Goal: Task Accomplishment & Management: Manage account settings

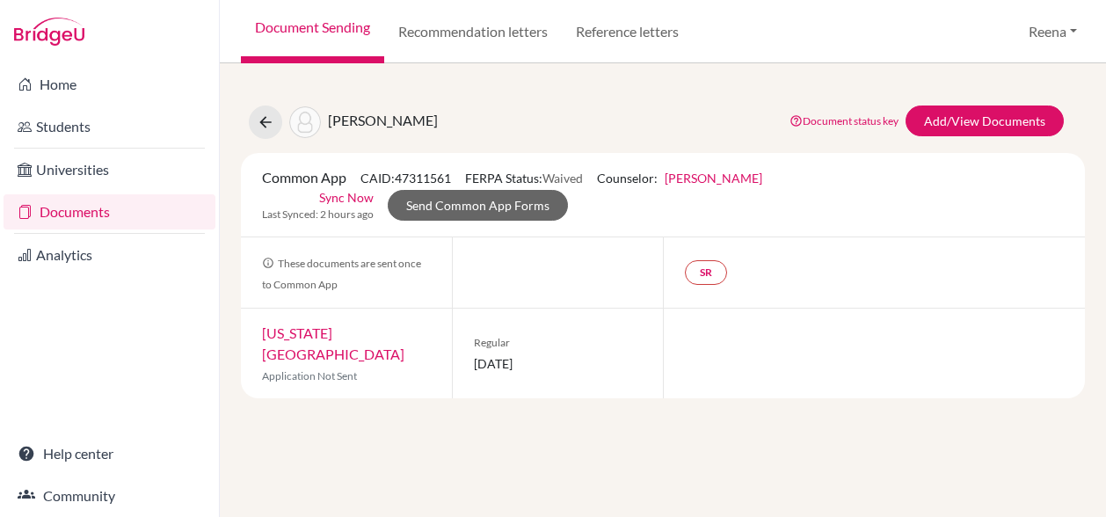
click at [329, 18] on link "Document Sending" at bounding box center [312, 31] width 143 height 63
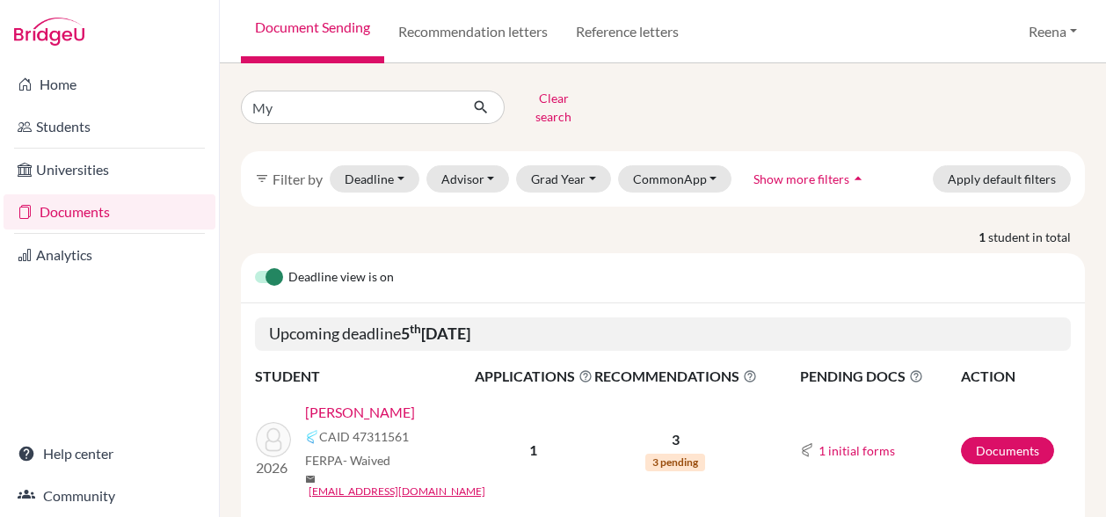
type input "M"
type input "Zahraa"
click at [477, 100] on icon "submit" at bounding box center [481, 107] width 18 height 18
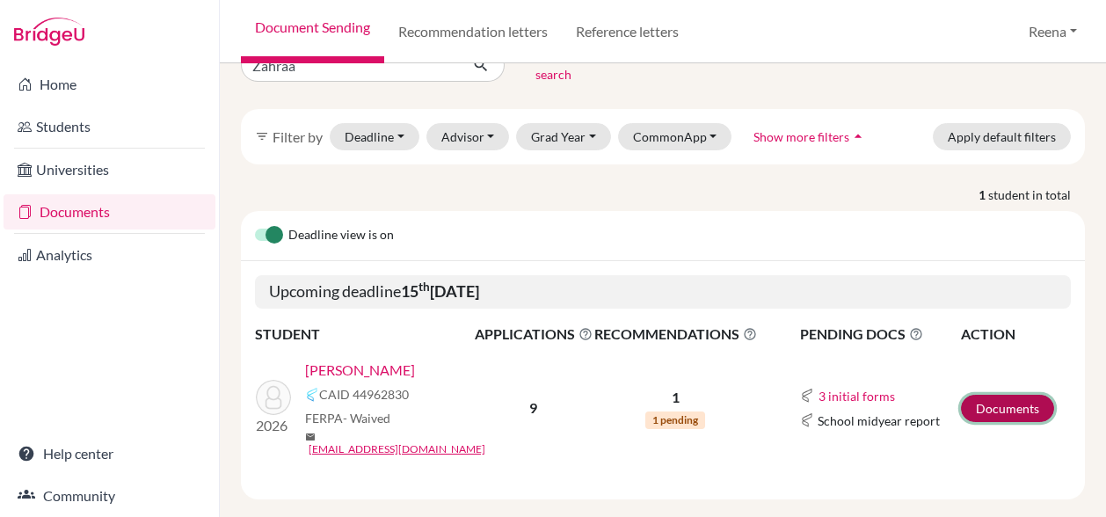
click at [975, 395] on link "Documents" at bounding box center [1007, 408] width 93 height 27
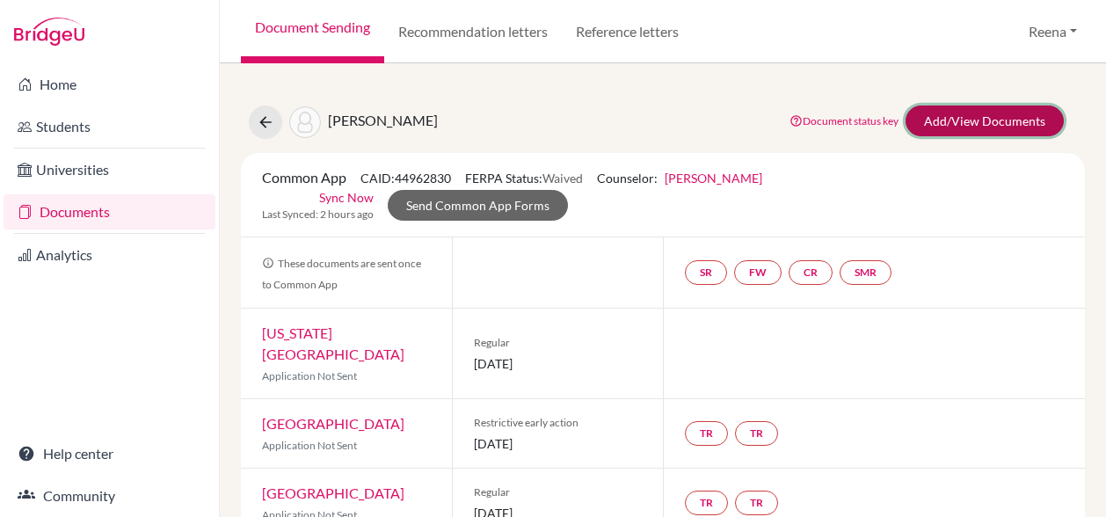
click at [906, 122] on link "Add/View Documents" at bounding box center [985, 121] width 158 height 31
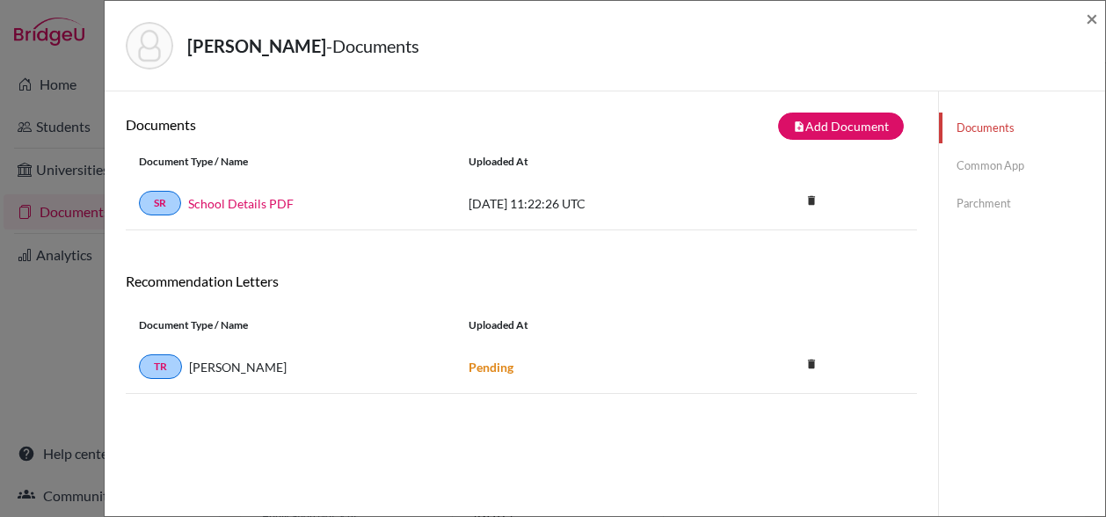
drag, startPoint x: 747, startPoint y: 240, endPoint x: 739, endPoint y: 26, distance: 214.7
click at [739, 26] on div "Alsaffar, Zahraa - Documents × Documents note_add Add Document Document type Ch…" at bounding box center [605, 258] width 1002 height 517
drag, startPoint x: 739, startPoint y: 26, endPoint x: 623, endPoint y: 49, distance: 118.5
click at [623, 49] on div "Alsaffar, Zahraa - Documents" at bounding box center [599, 45] width 946 height 47
click at [509, 33] on div "Alsaffar, Zahraa - Documents" at bounding box center [599, 45] width 946 height 47
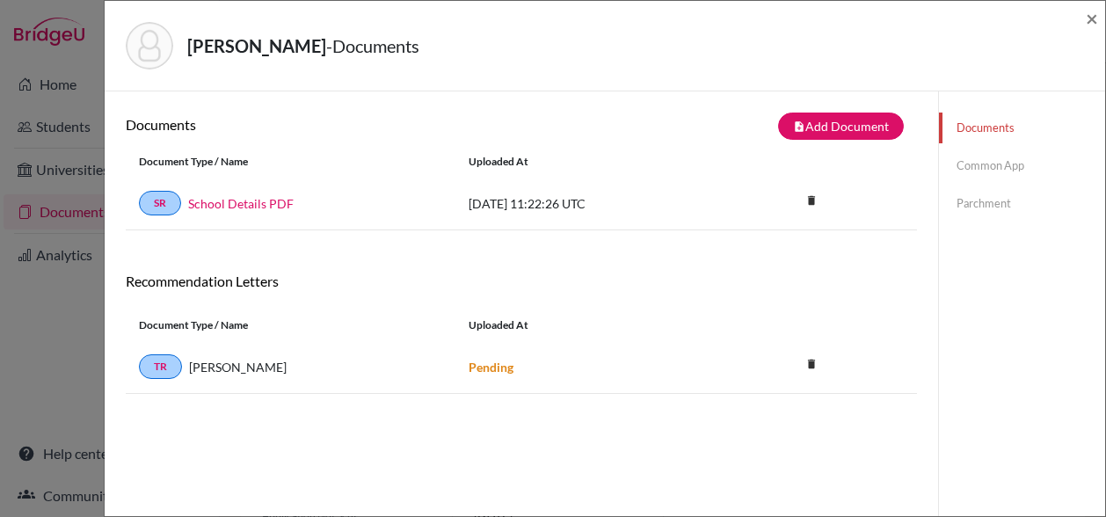
click at [1094, 21] on span "×" at bounding box center [1092, 18] width 12 height 26
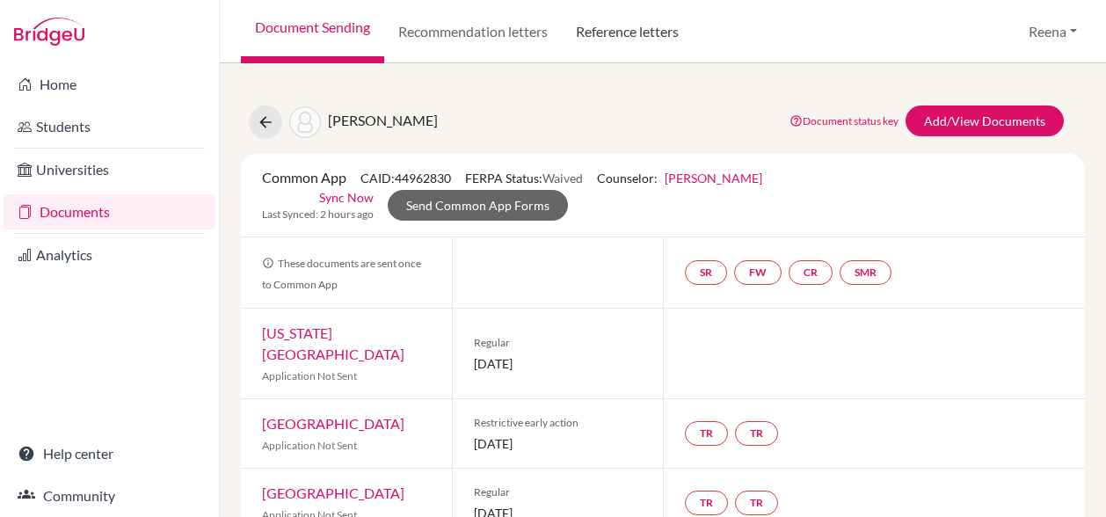
click at [623, 38] on link "Reference letters" at bounding box center [627, 31] width 131 height 63
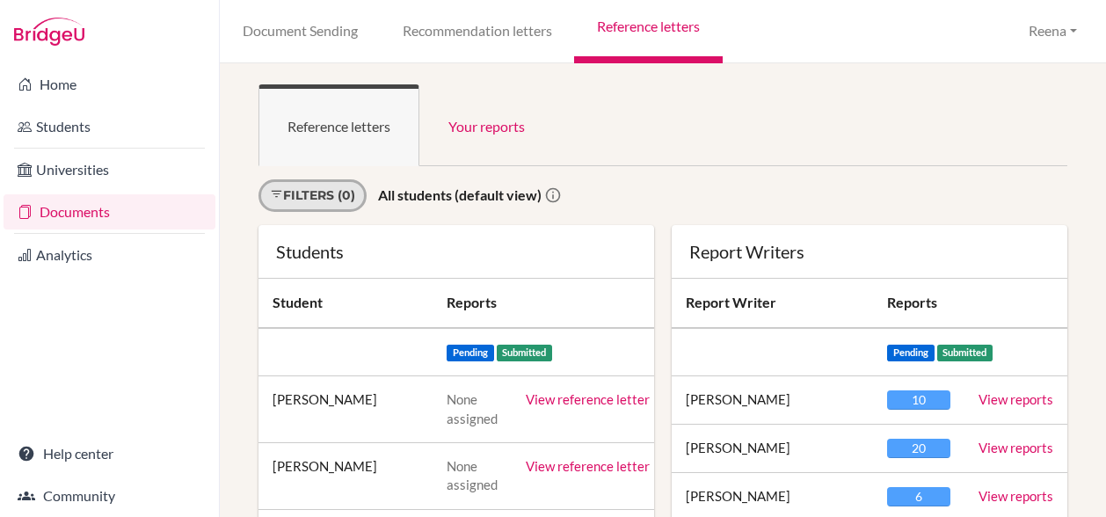
click at [343, 196] on link "Filters (0)" at bounding box center [313, 195] width 108 height 33
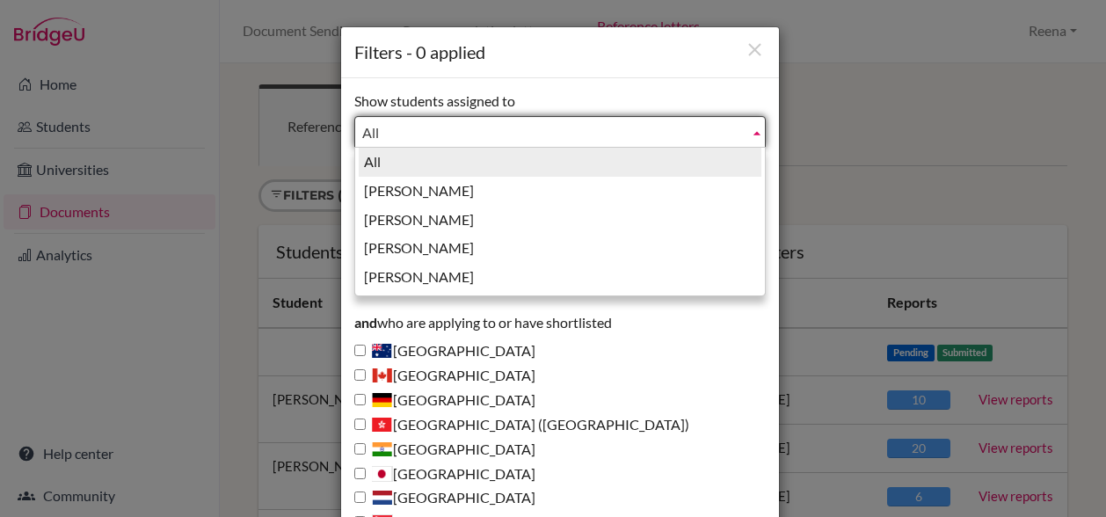
click at [431, 129] on span "All" at bounding box center [552, 133] width 380 height 32
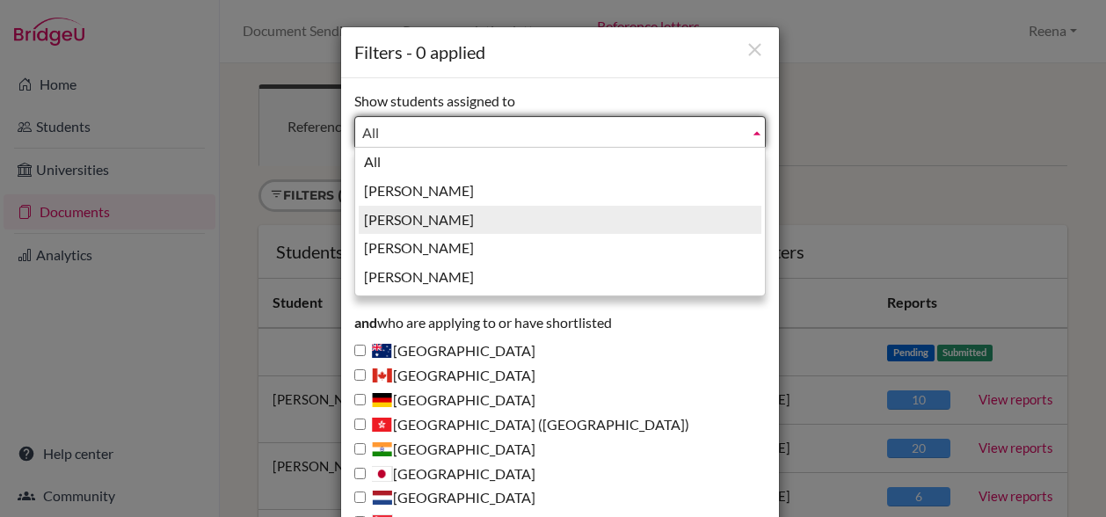
click at [427, 224] on li "Guglani, Reena" at bounding box center [560, 220] width 403 height 29
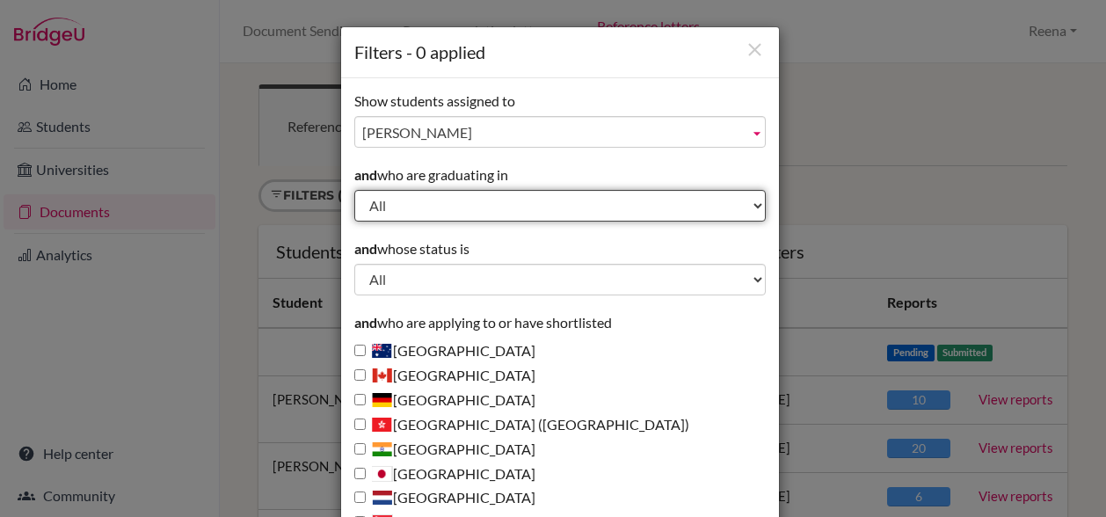
click at [519, 217] on select "All 2029 2028 2027 2026 2025 2024 2023 2022" at bounding box center [560, 206] width 412 height 32
select select "2026"
click at [354, 190] on select "All 2029 2028 2027 2026 2025 2024 2023 2022" at bounding box center [560, 206] width 412 height 32
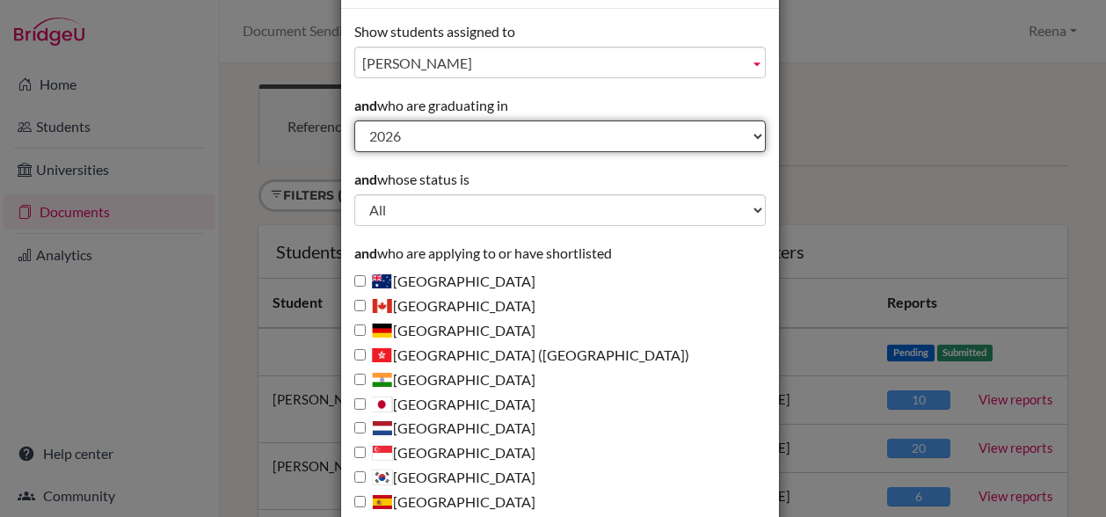
scroll to position [157, 0]
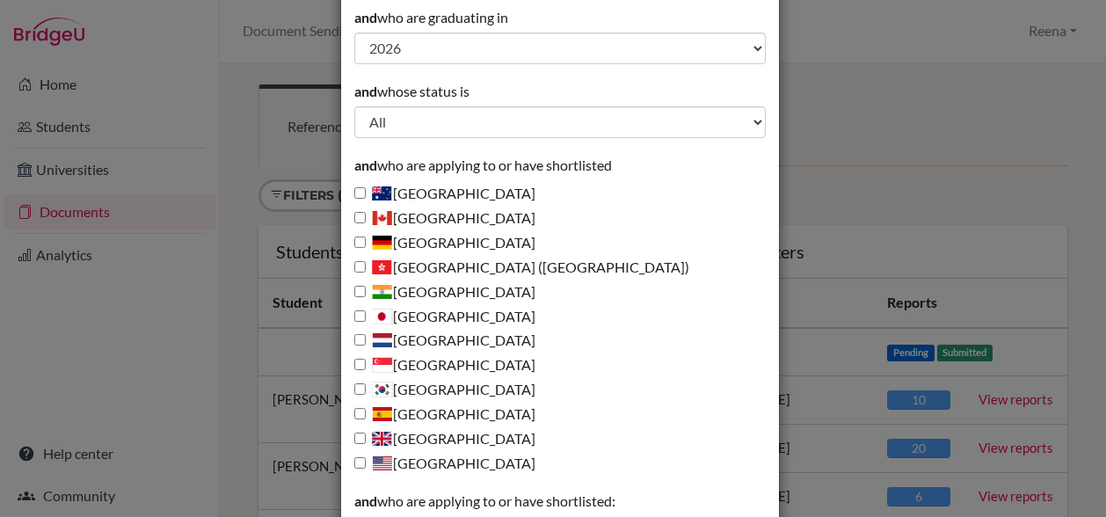
click at [436, 430] on label "United Kingdom" at bounding box center [444, 439] width 181 height 20
click at [366, 433] on input "United Kingdom" at bounding box center [359, 438] width 11 height 11
checkbox input "true"
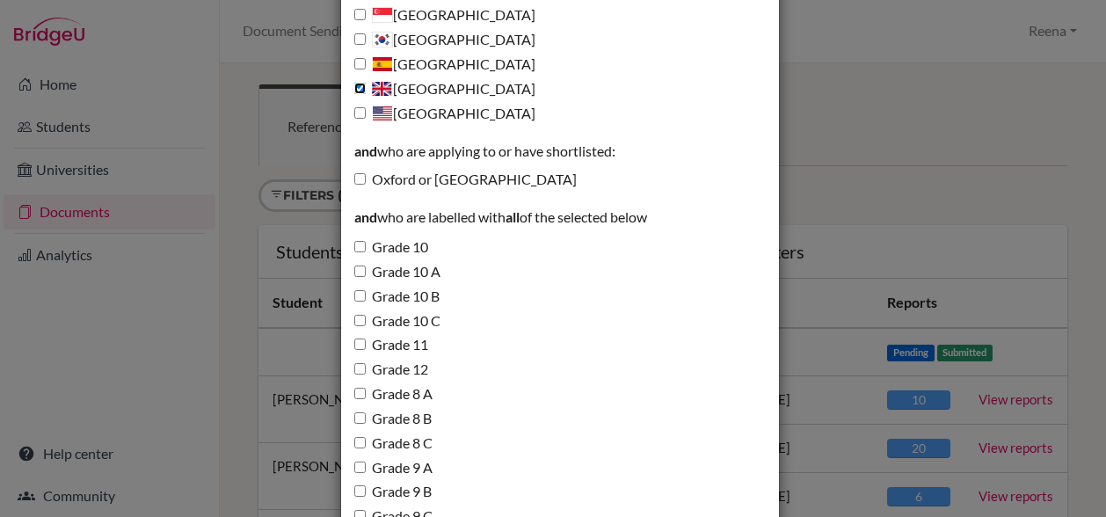
scroll to position [645, 0]
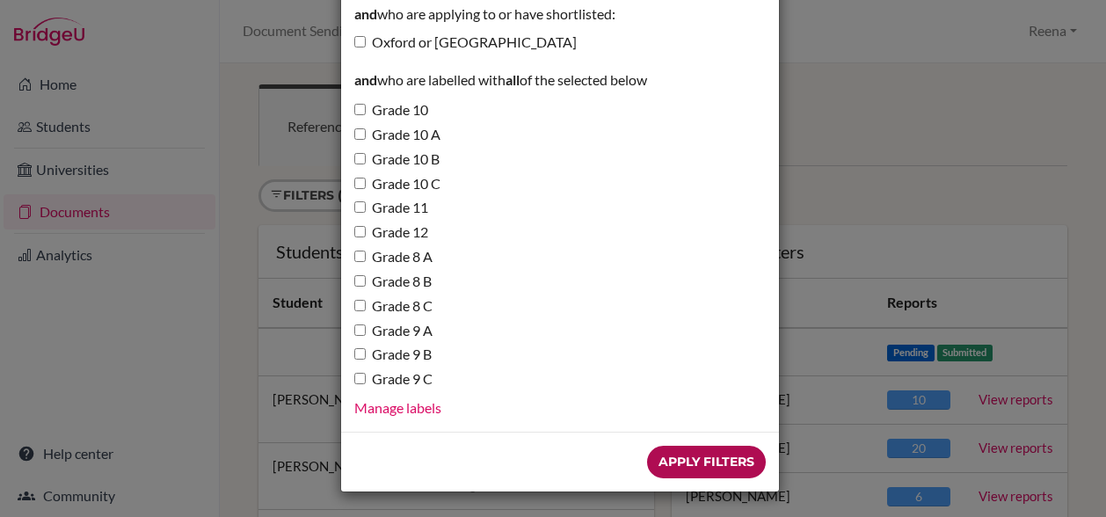
click at [703, 468] on input "Apply Filters" at bounding box center [706, 462] width 119 height 33
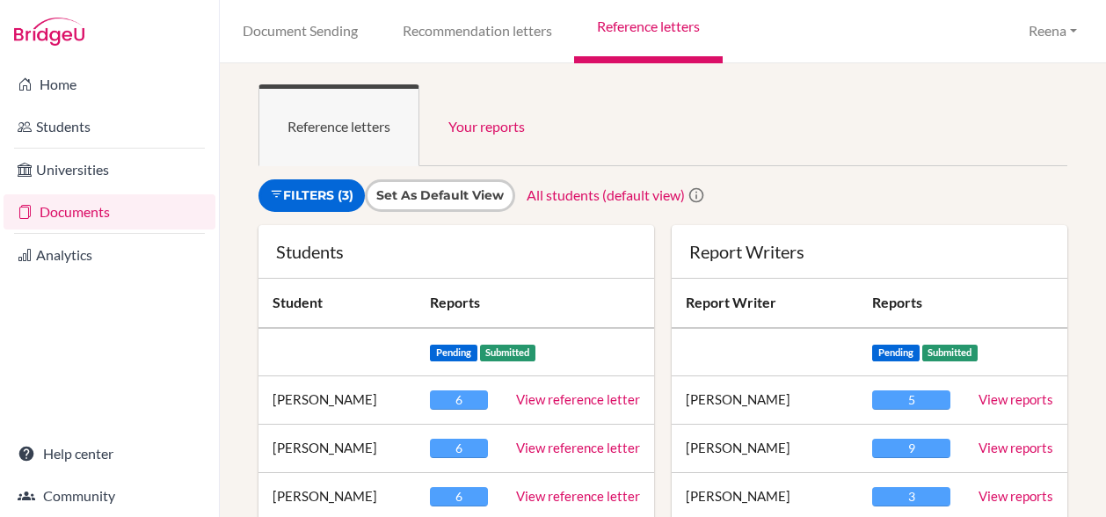
click at [528, 448] on link "View reference letter" at bounding box center [578, 448] width 124 height 16
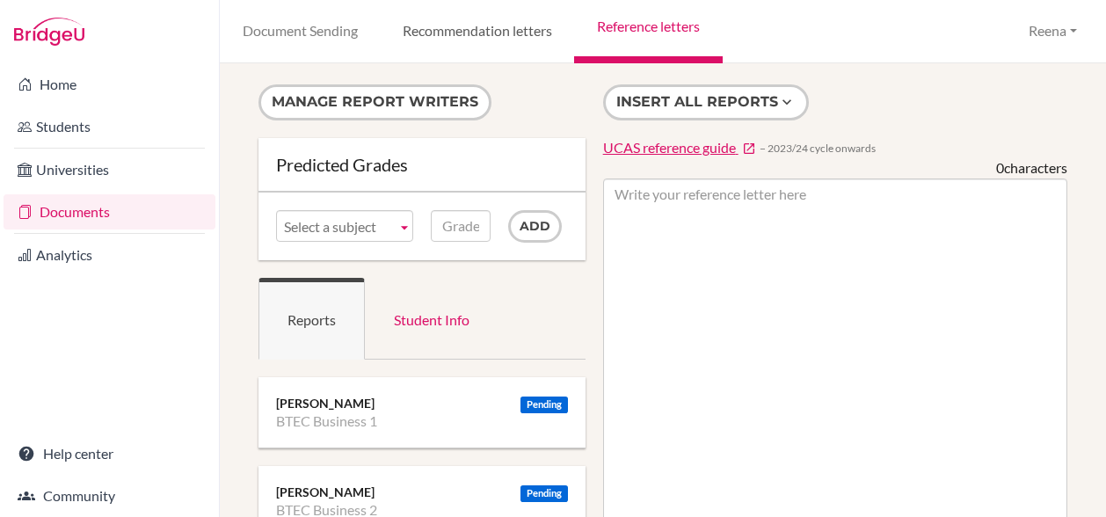
click at [491, 36] on link "Recommendation letters" at bounding box center [477, 31] width 194 height 63
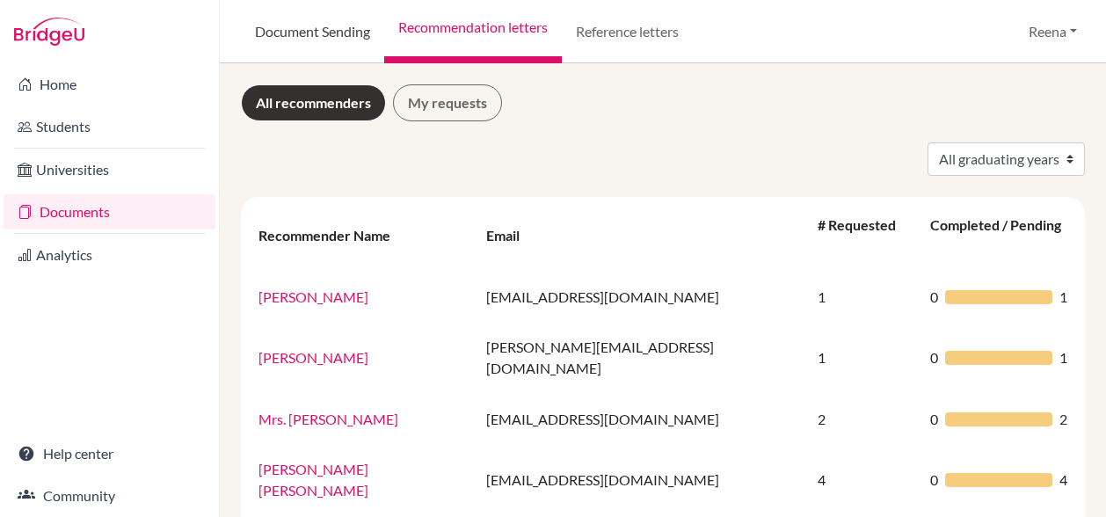
click at [324, 30] on link "Document Sending" at bounding box center [312, 31] width 143 height 63
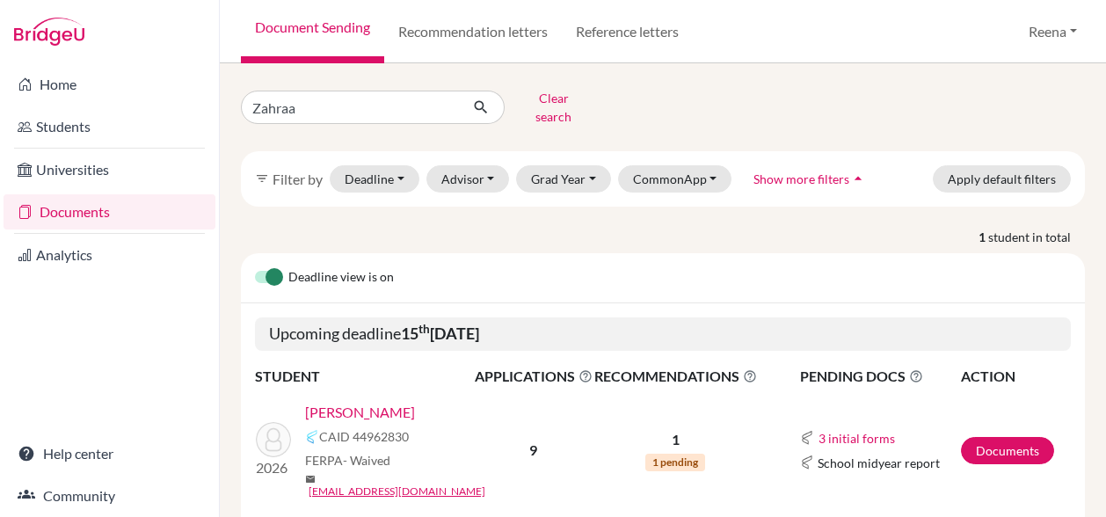
click at [324, 30] on link "Document Sending" at bounding box center [312, 31] width 143 height 63
click at [638, 29] on link "Reference letters" at bounding box center [627, 31] width 131 height 63
click at [618, 33] on link "Reference letters" at bounding box center [627, 31] width 131 height 63
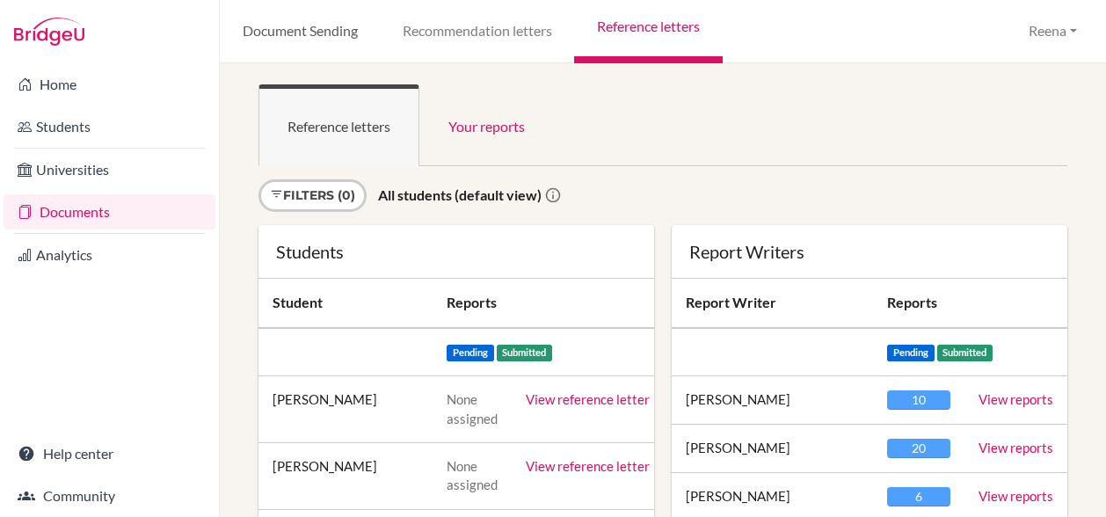
click at [272, 34] on link "Document Sending" at bounding box center [300, 31] width 160 height 63
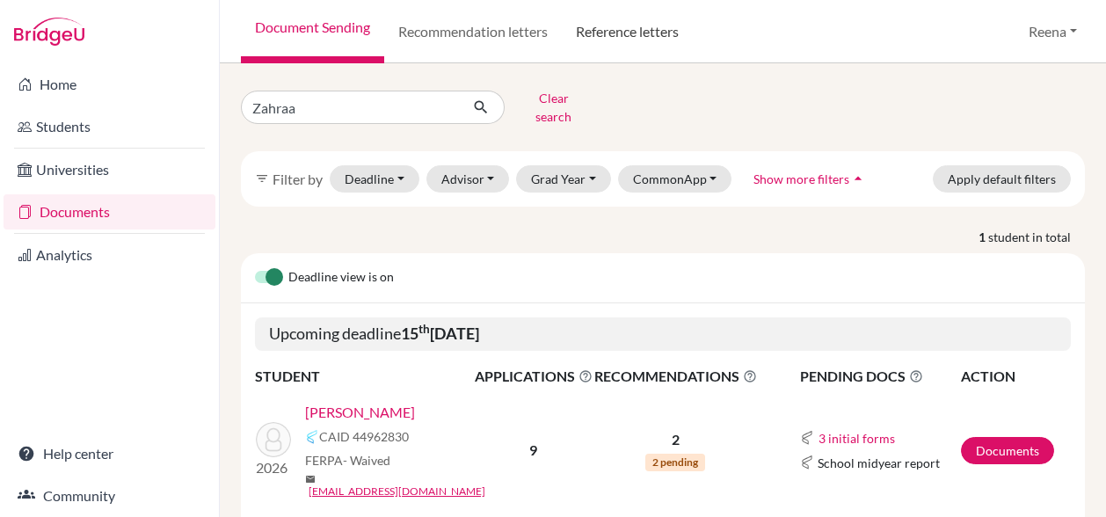
click at [616, 35] on link "Reference letters" at bounding box center [627, 31] width 131 height 63
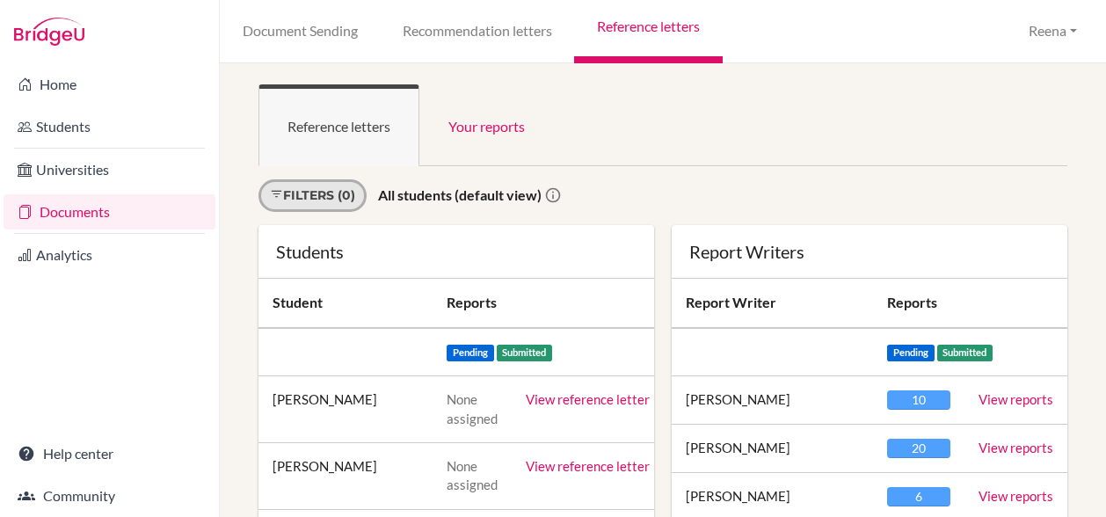
click at [350, 193] on link "Filters (0)" at bounding box center [313, 195] width 108 height 33
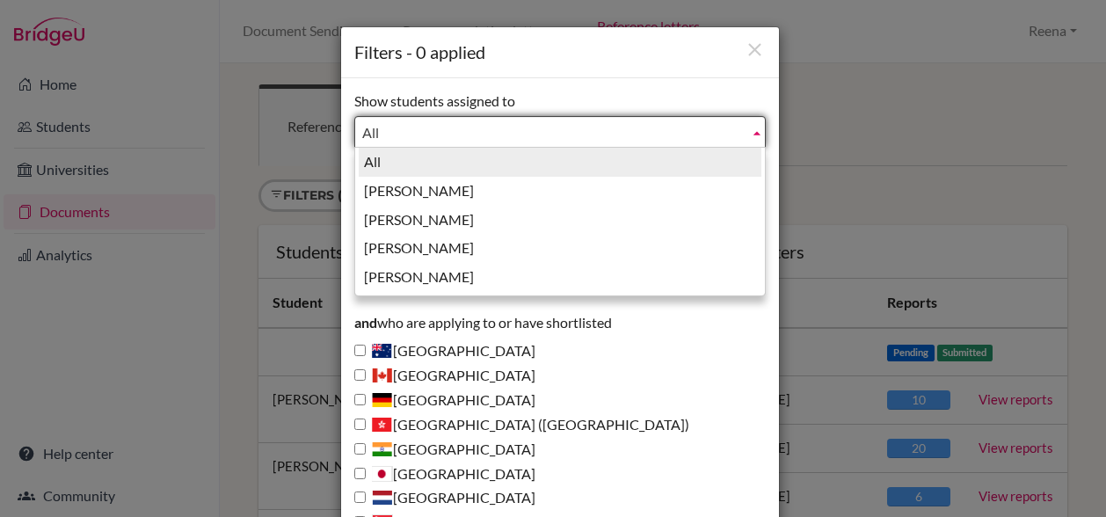
click at [400, 135] on span "All" at bounding box center [552, 133] width 380 height 32
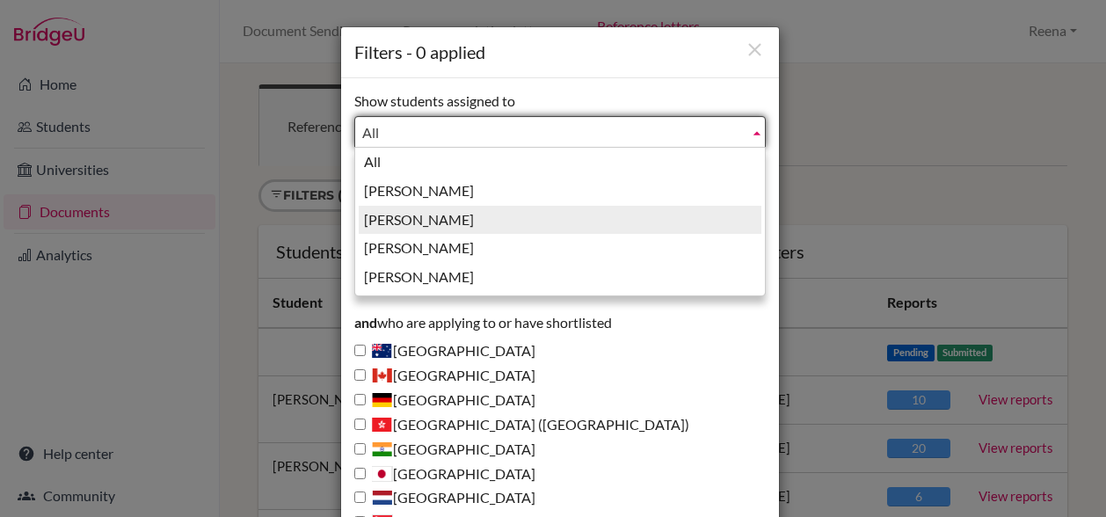
click at [395, 221] on li "Guglani, Reena" at bounding box center [560, 220] width 403 height 29
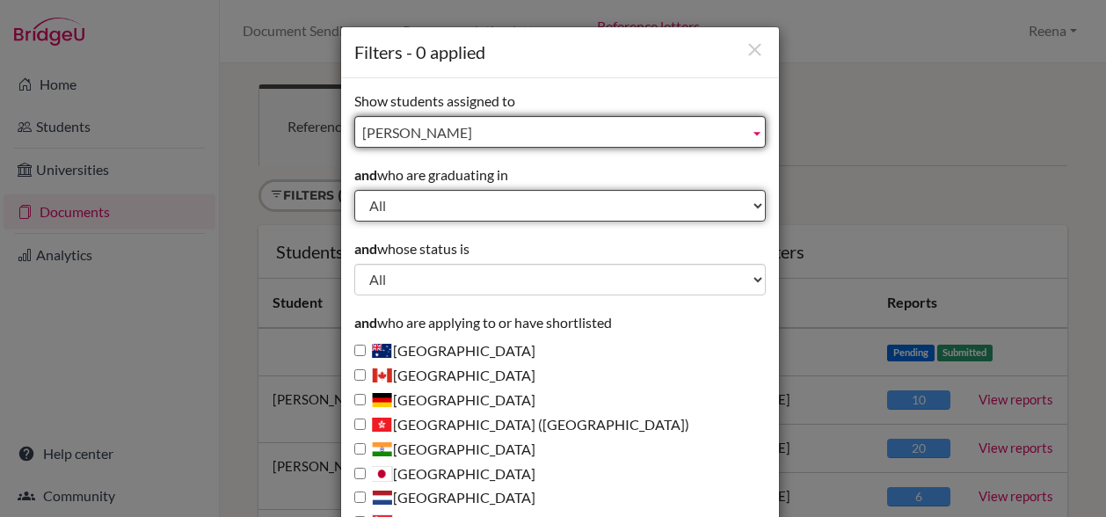
click at [394, 215] on select "All 2029 2028 2027 2026 2025 2024 2023 2022" at bounding box center [560, 206] width 412 height 32
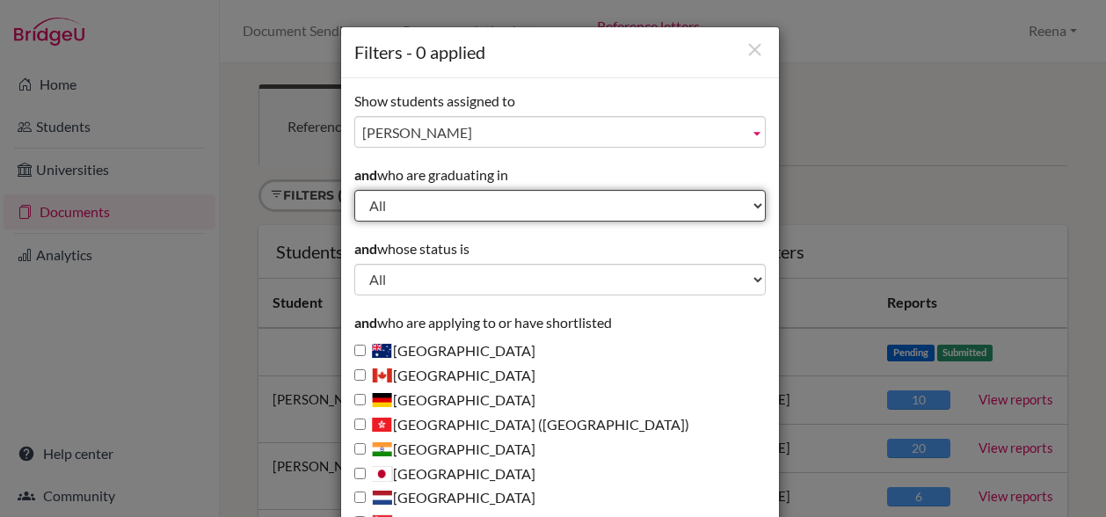
select select "2026"
click at [354, 190] on select "All 2029 2028 2027 2026 2025 2024 2023 2022" at bounding box center [560, 206] width 412 height 32
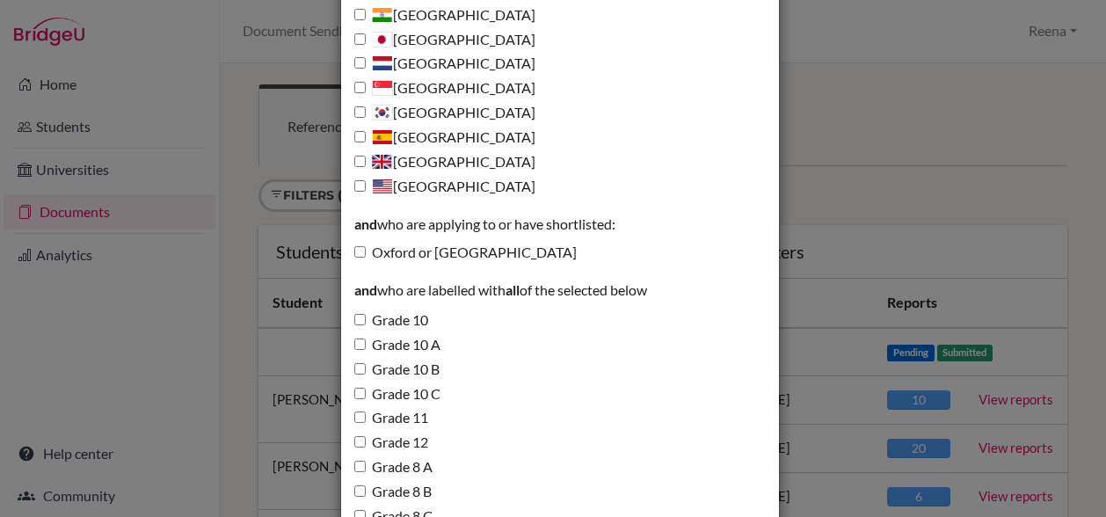
scroll to position [645, 0]
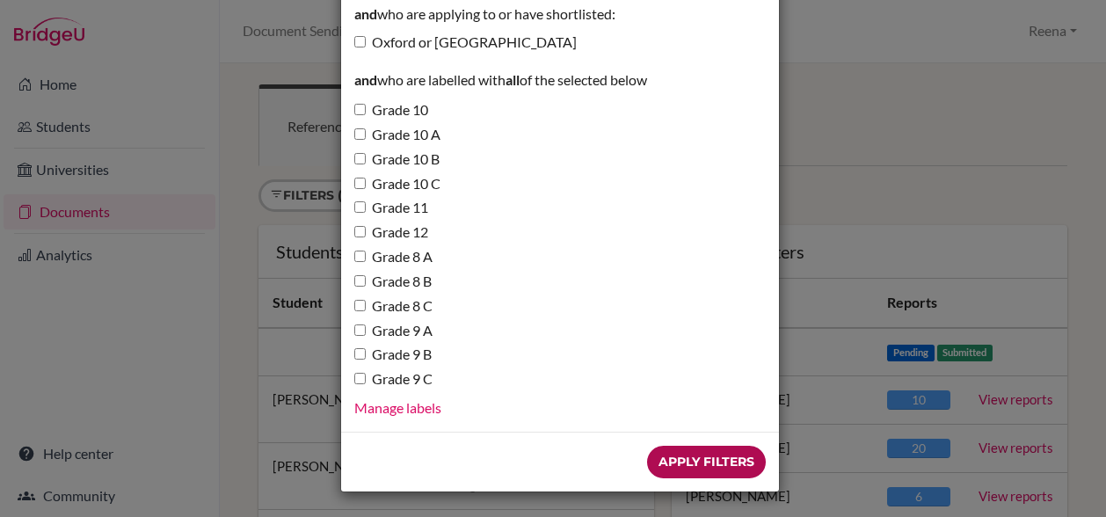
click at [710, 469] on input "Apply Filters" at bounding box center [706, 462] width 119 height 33
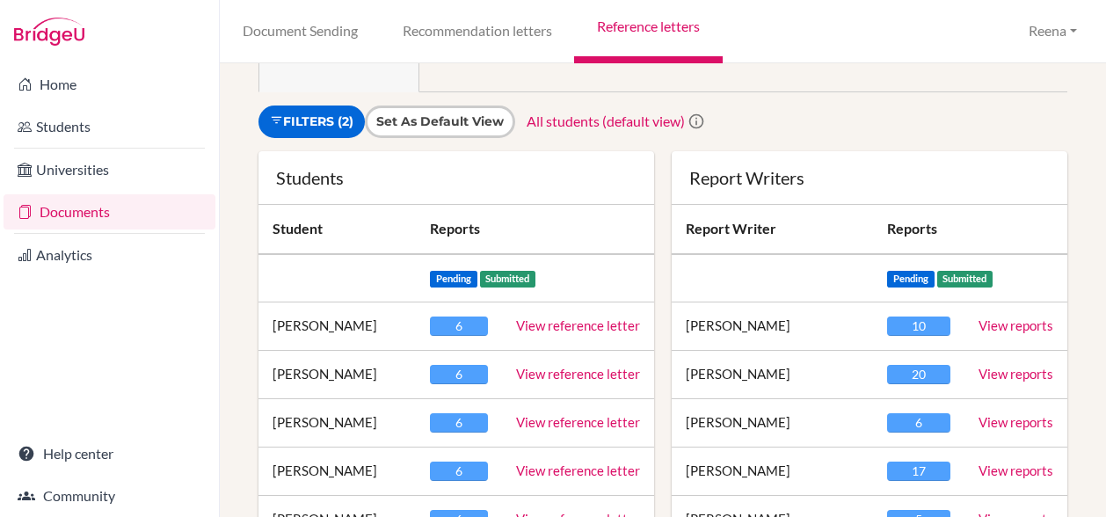
scroll to position [142, 0]
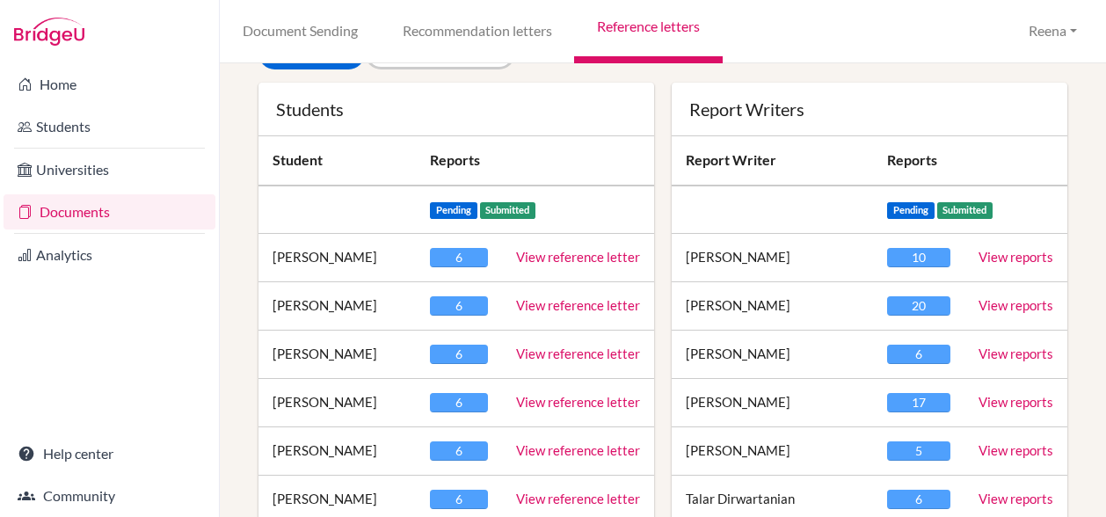
click at [485, 469] on td "6 0" at bounding box center [459, 451] width 86 height 48
click at [552, 404] on link "View reference letter" at bounding box center [578, 402] width 124 height 16
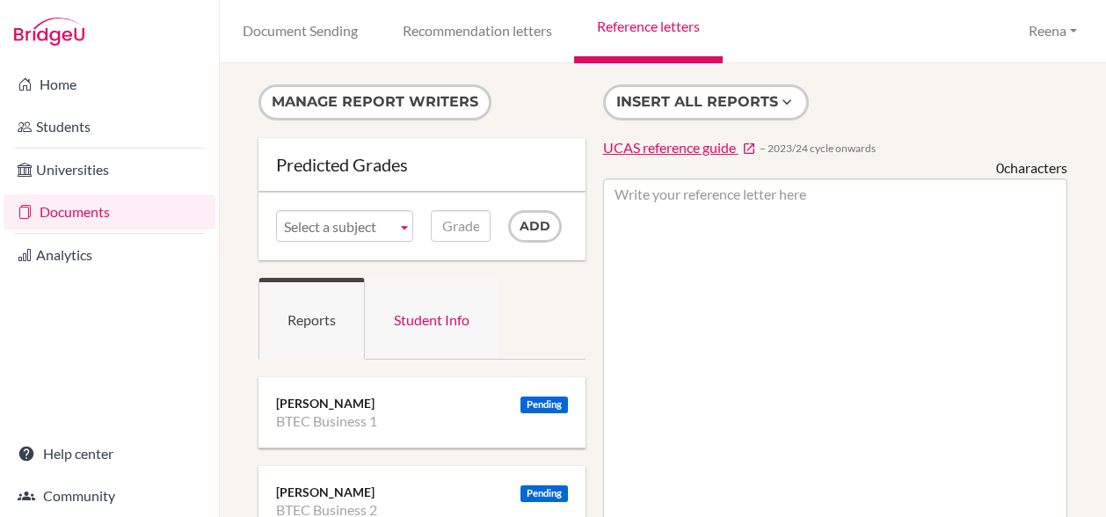
click at [452, 326] on link "Student Info" at bounding box center [432, 319] width 134 height 82
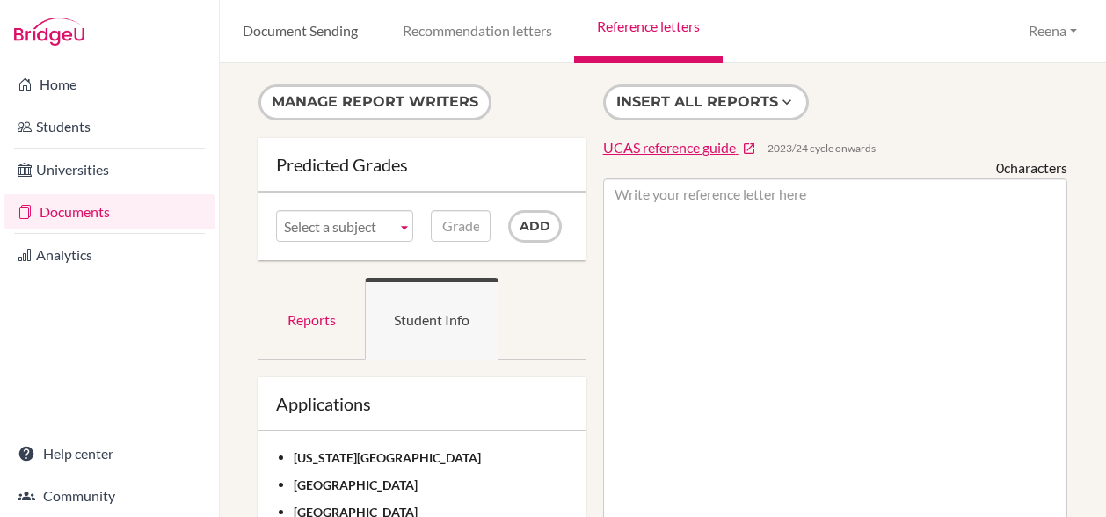
click at [268, 33] on link "Document Sending" at bounding box center [300, 31] width 160 height 63
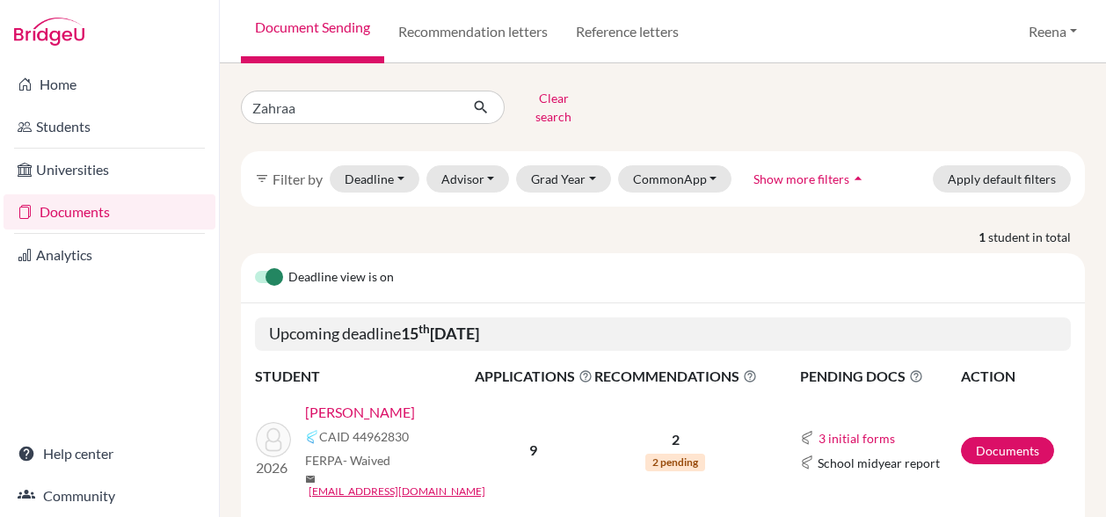
click at [126, 212] on link "Documents" at bounding box center [110, 211] width 212 height 35
